Goal: Task Accomplishment & Management: Manage account settings

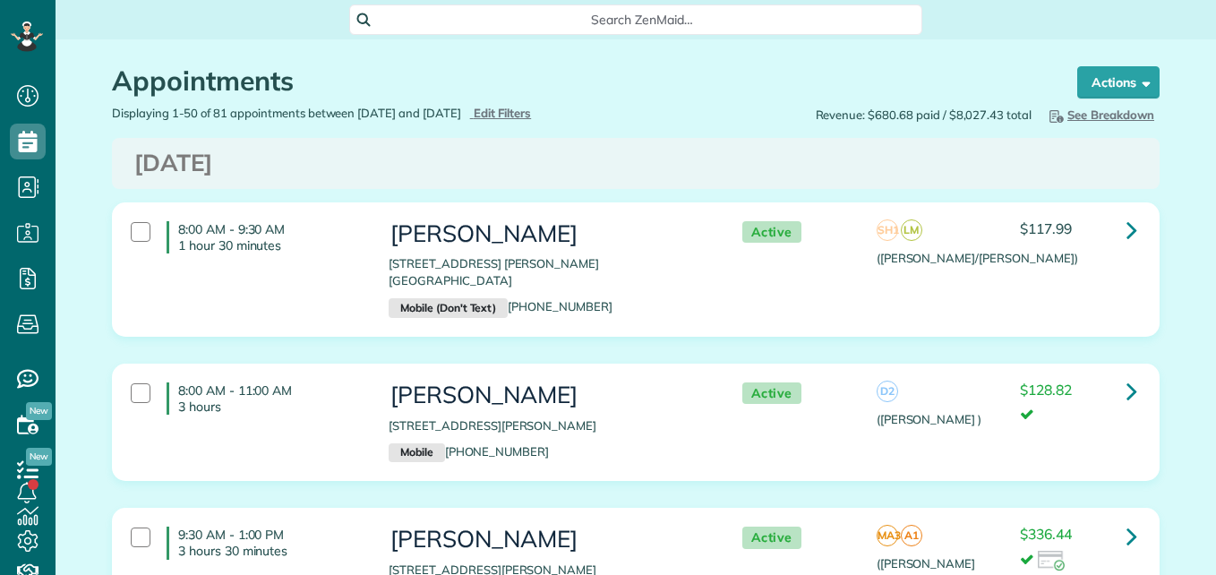
scroll to position [8, 8]
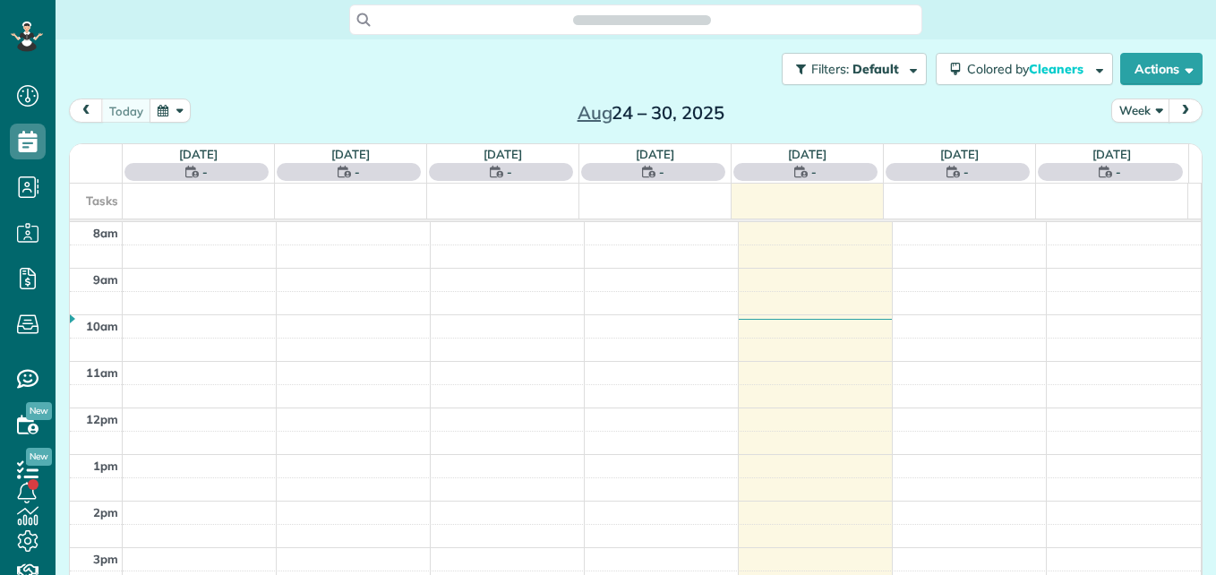
scroll to position [8, 8]
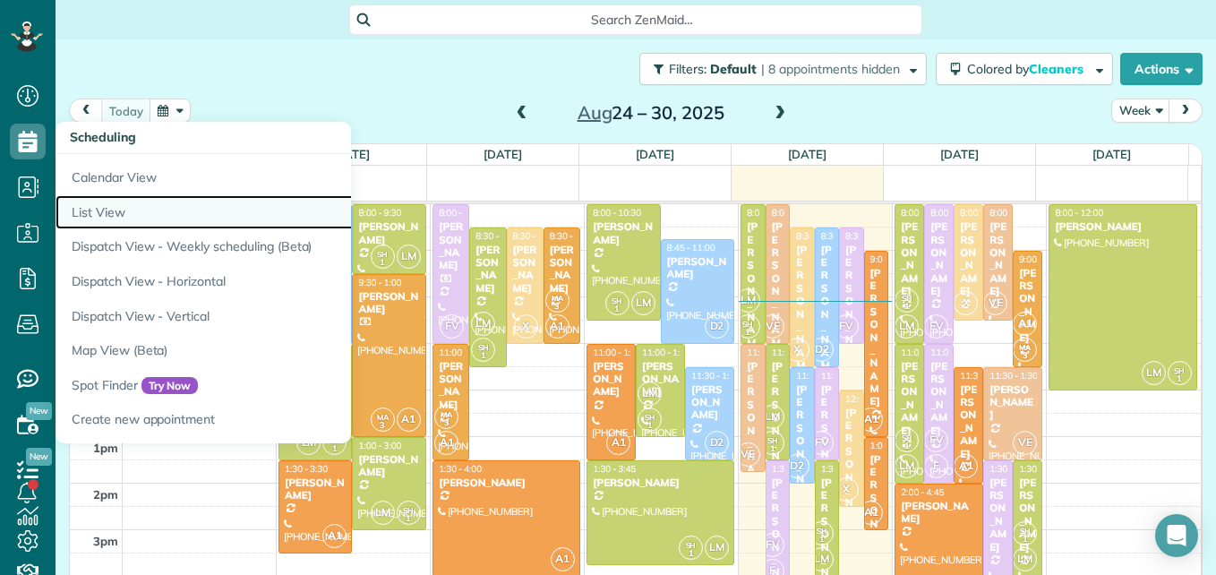
click at [108, 211] on link "List View" at bounding box center [280, 212] width 448 height 35
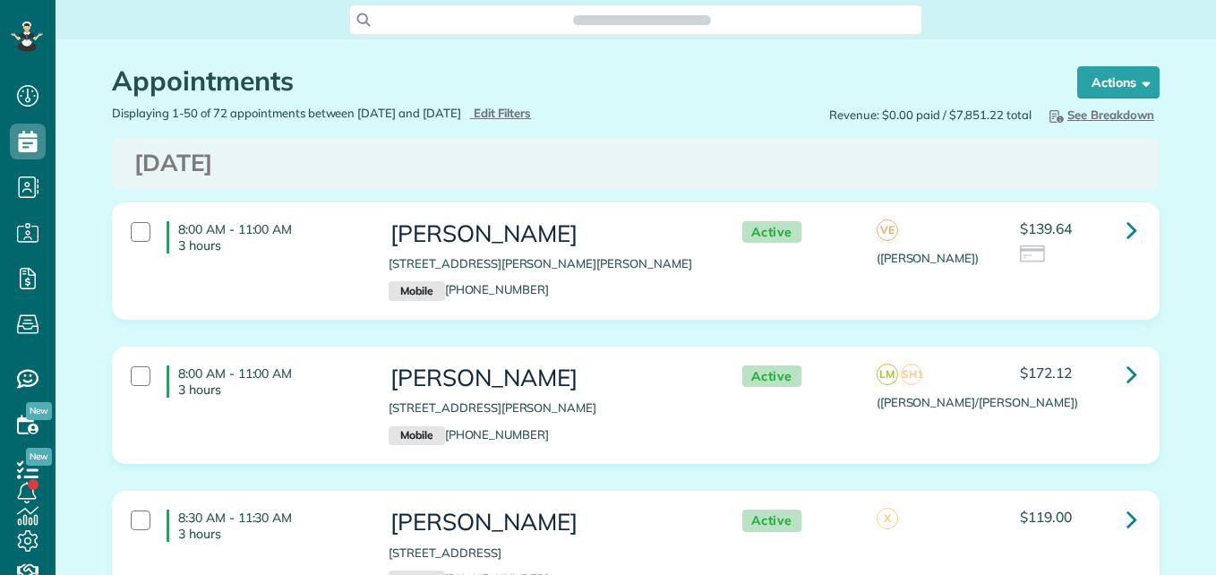
scroll to position [8, 8]
click at [532, 112] on span "Edit Filters" at bounding box center [503, 113] width 58 height 14
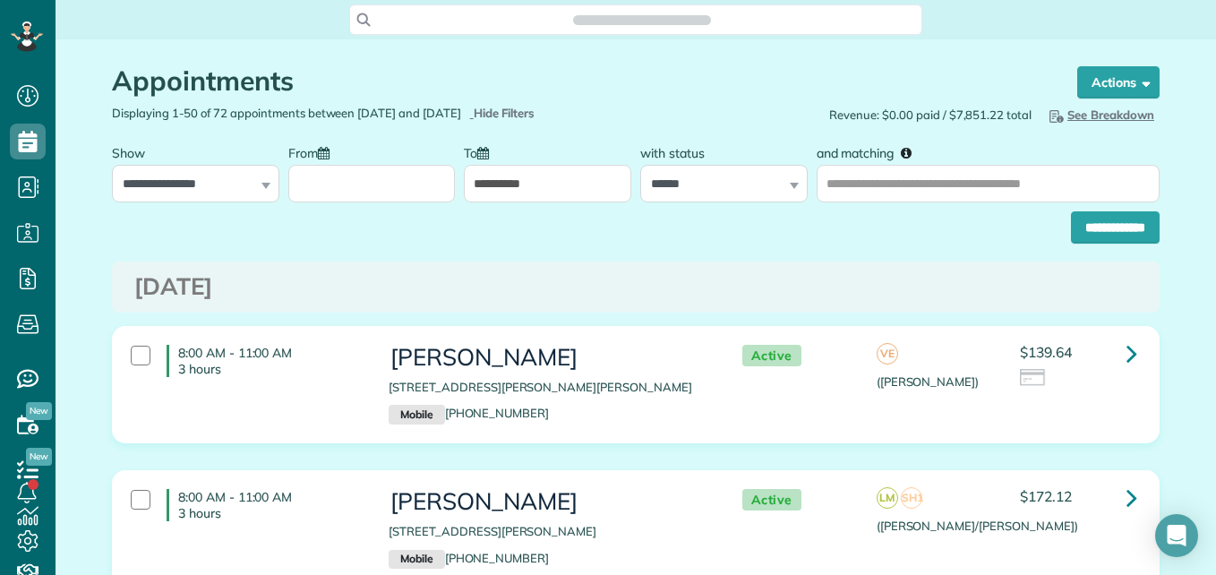
click at [360, 192] on input "From" at bounding box center [371, 184] width 167 height 38
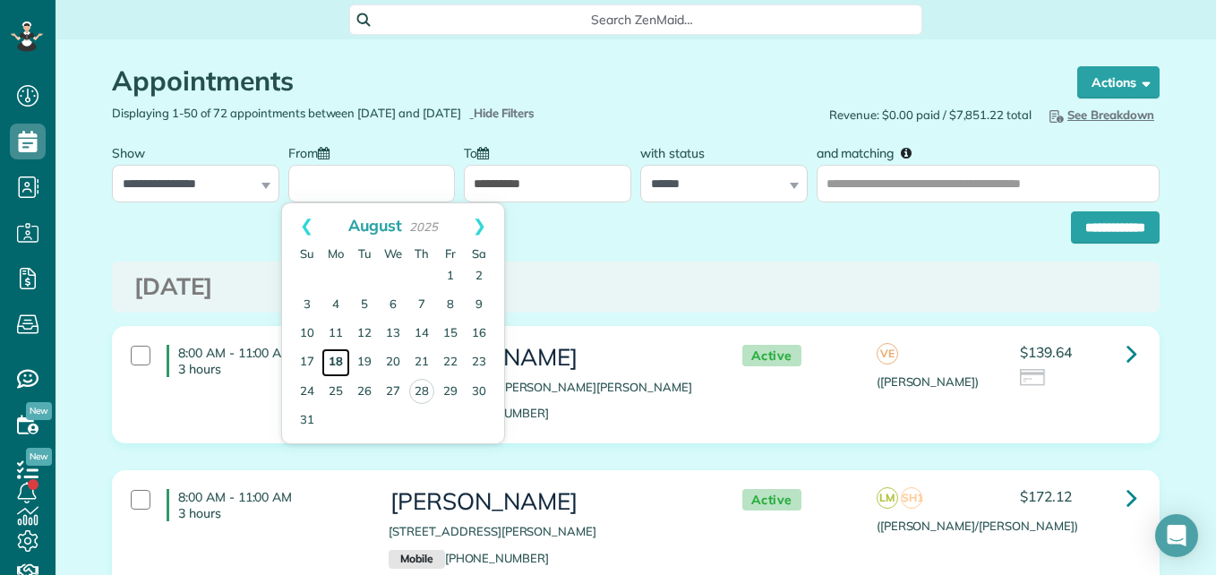
click at [333, 359] on link "18" at bounding box center [336, 362] width 29 height 29
type input "**********"
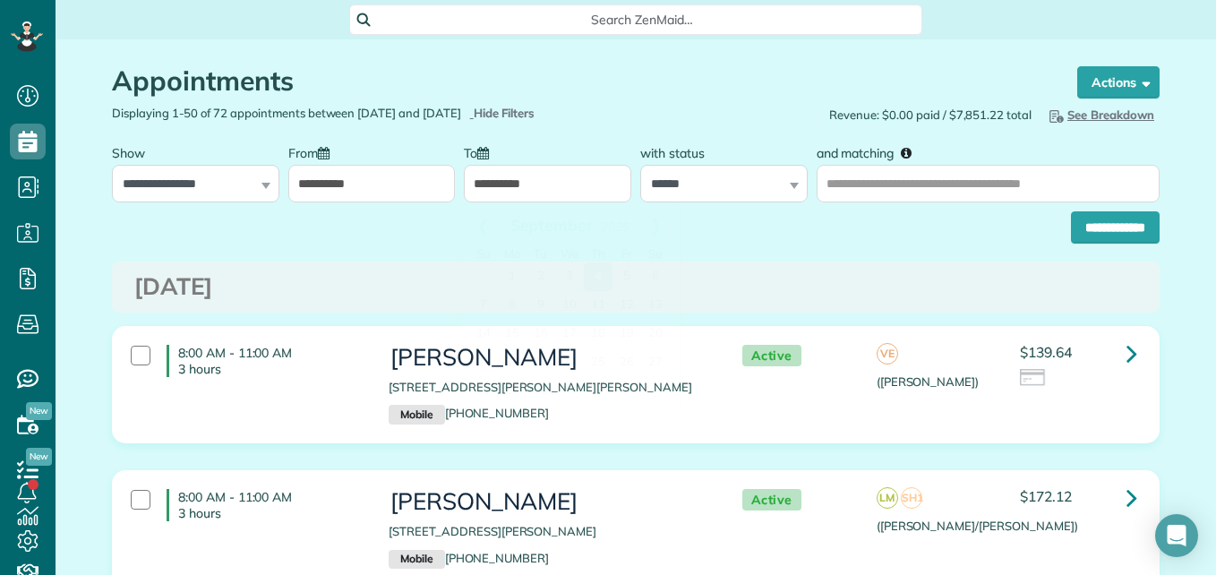
click at [525, 166] on input "**********" at bounding box center [547, 184] width 167 height 38
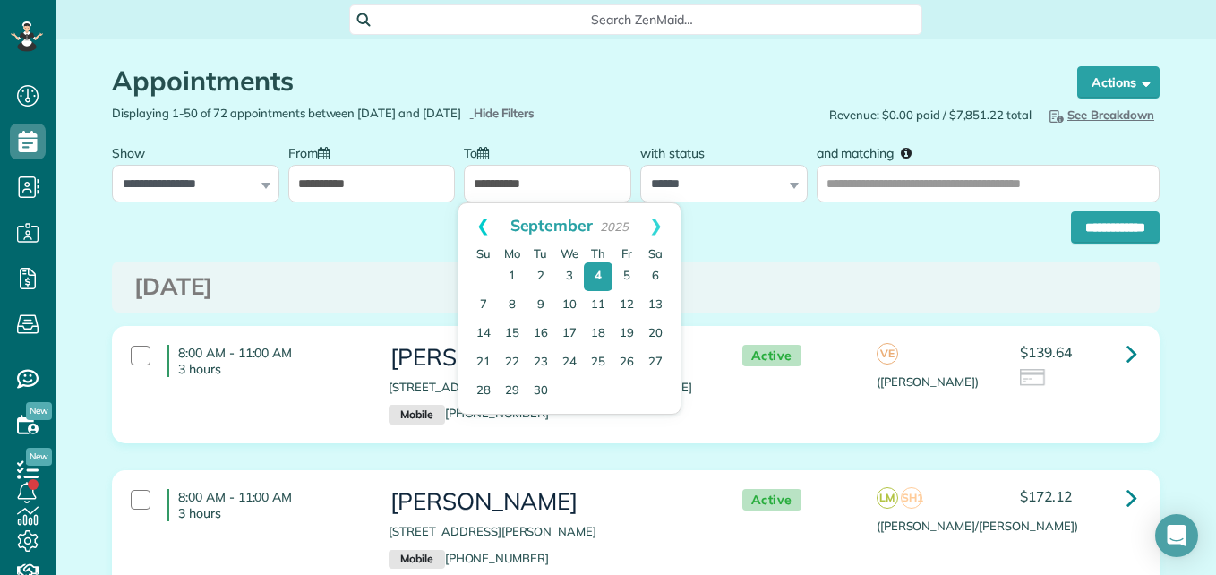
click at [477, 225] on link "Prev" at bounding box center [483, 225] width 49 height 45
click at [629, 361] on link "22" at bounding box center [627, 362] width 29 height 29
type input "**********"
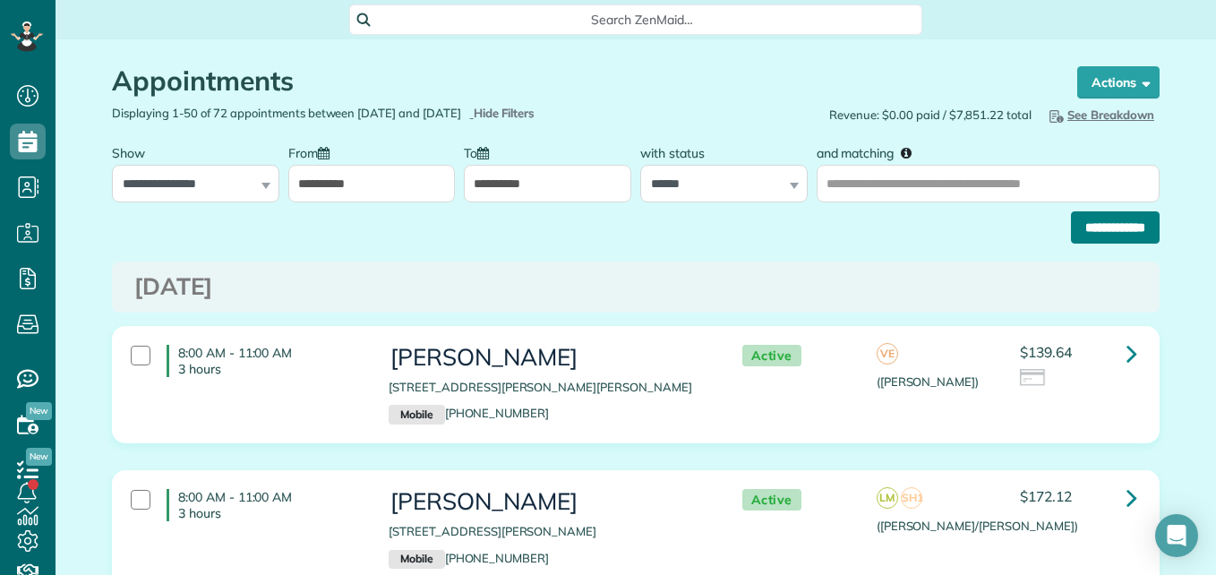
click at [1086, 226] on input "**********" at bounding box center [1115, 227] width 89 height 32
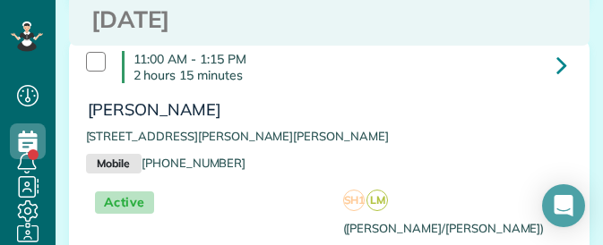
scroll to position [245, 56]
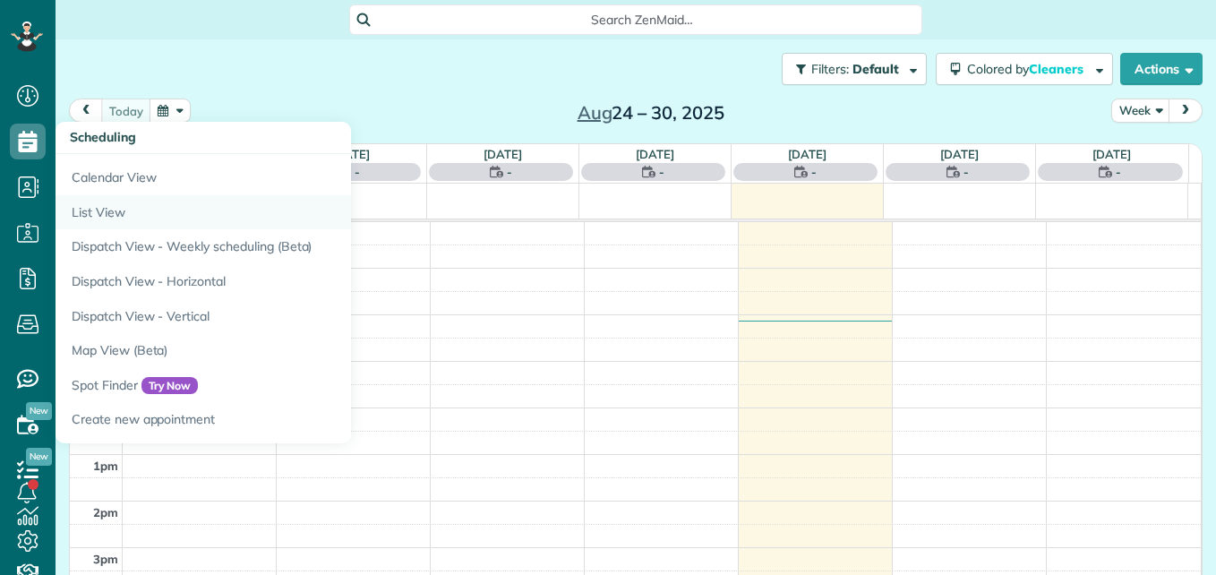
scroll to position [8, 8]
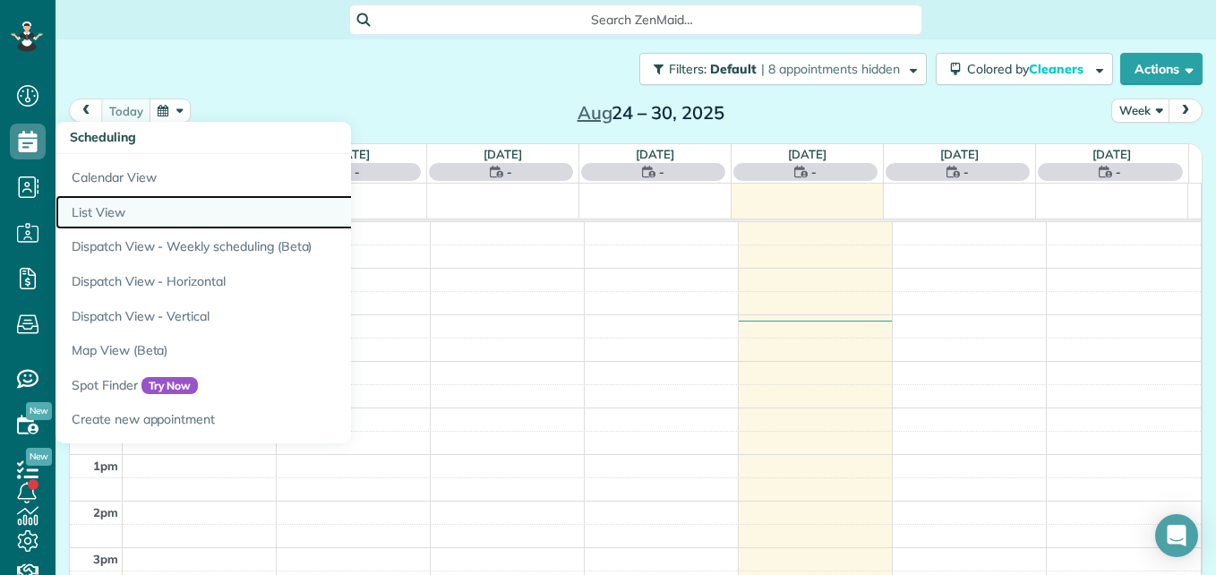
click at [124, 214] on link "List View" at bounding box center [280, 212] width 448 height 35
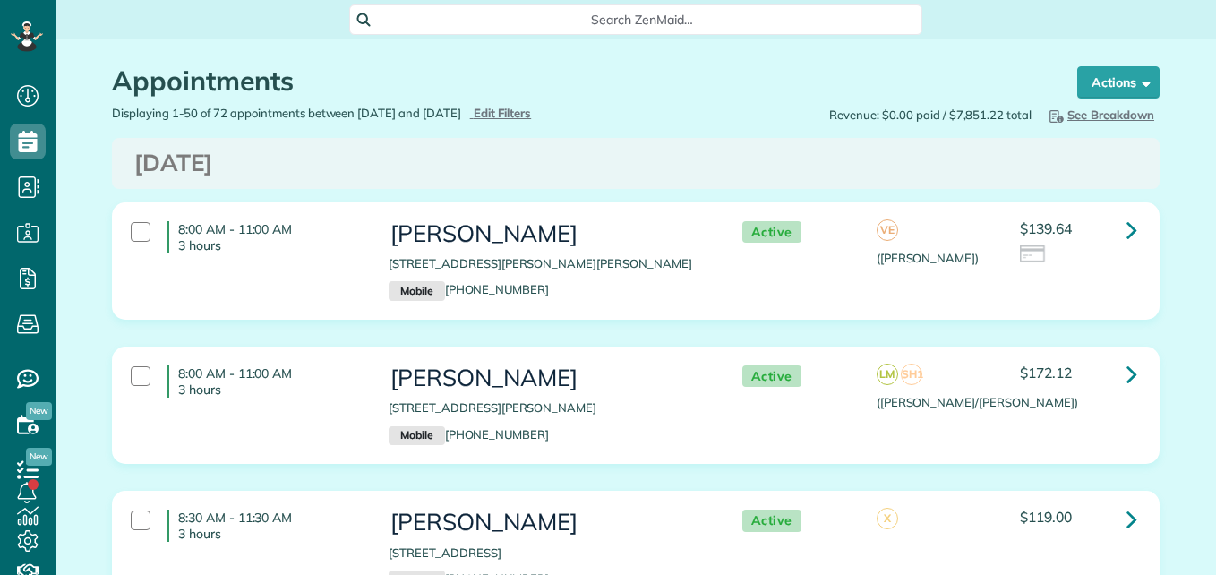
scroll to position [8, 8]
click at [565, 24] on span "Search ZenMaid…" at bounding box center [642, 20] width 545 height 18
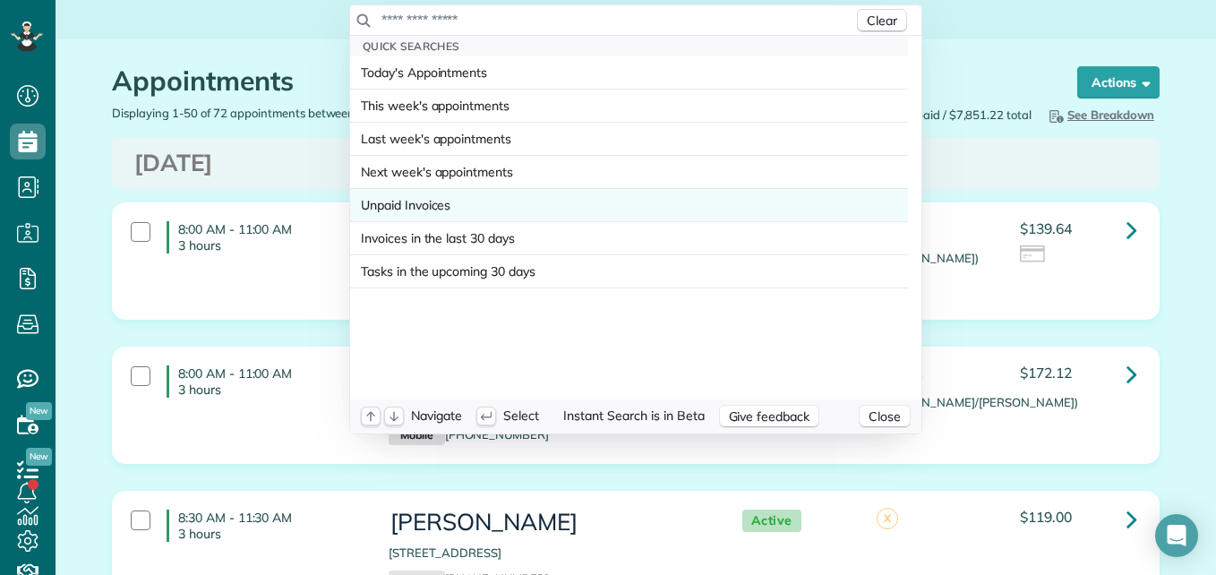
click at [397, 213] on span "Unpaid Invoices" at bounding box center [406, 205] width 90 height 18
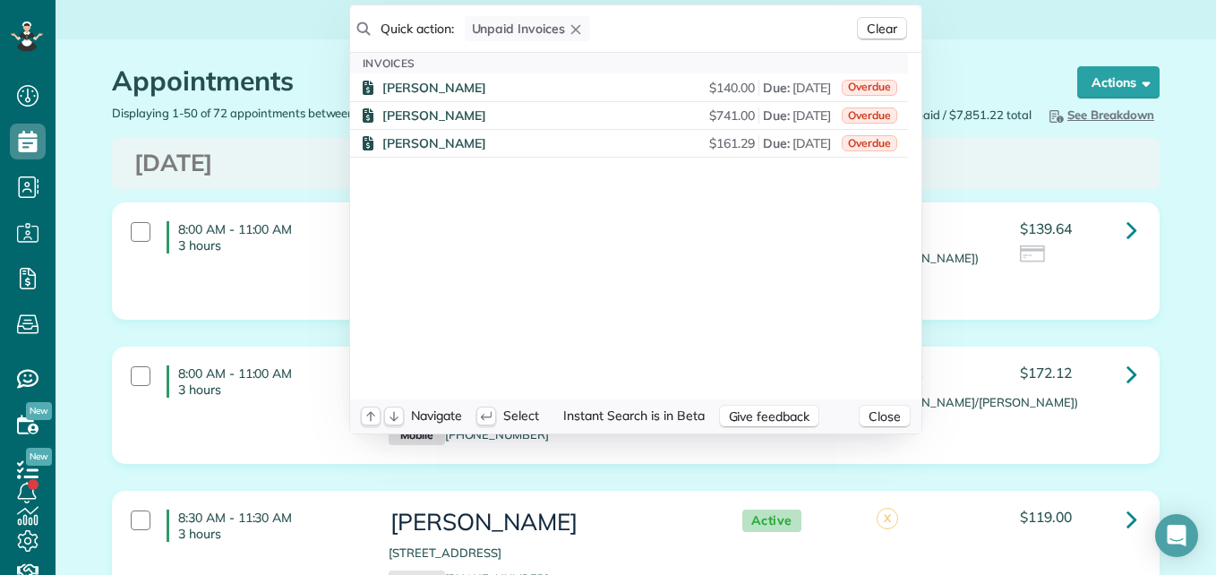
click at [230, 40] on html "Dashboard Scheduling Calendar View List View Dispatch View - Weekly scheduling …" at bounding box center [608, 287] width 1216 height 575
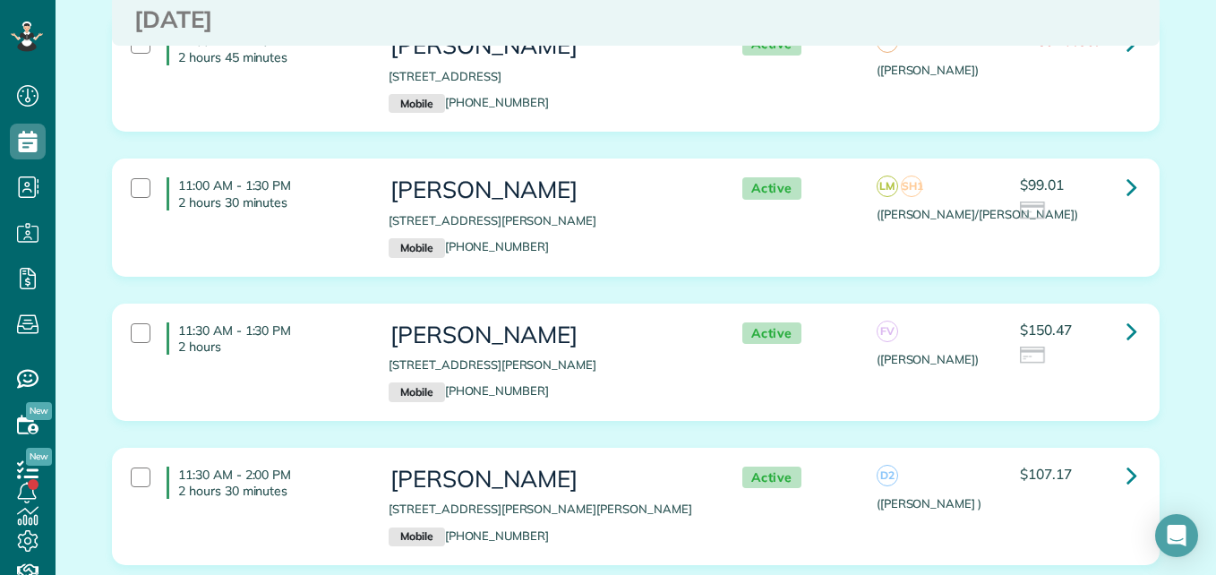
scroll to position [1037, 0]
